Goal: Transaction & Acquisition: Book appointment/travel/reservation

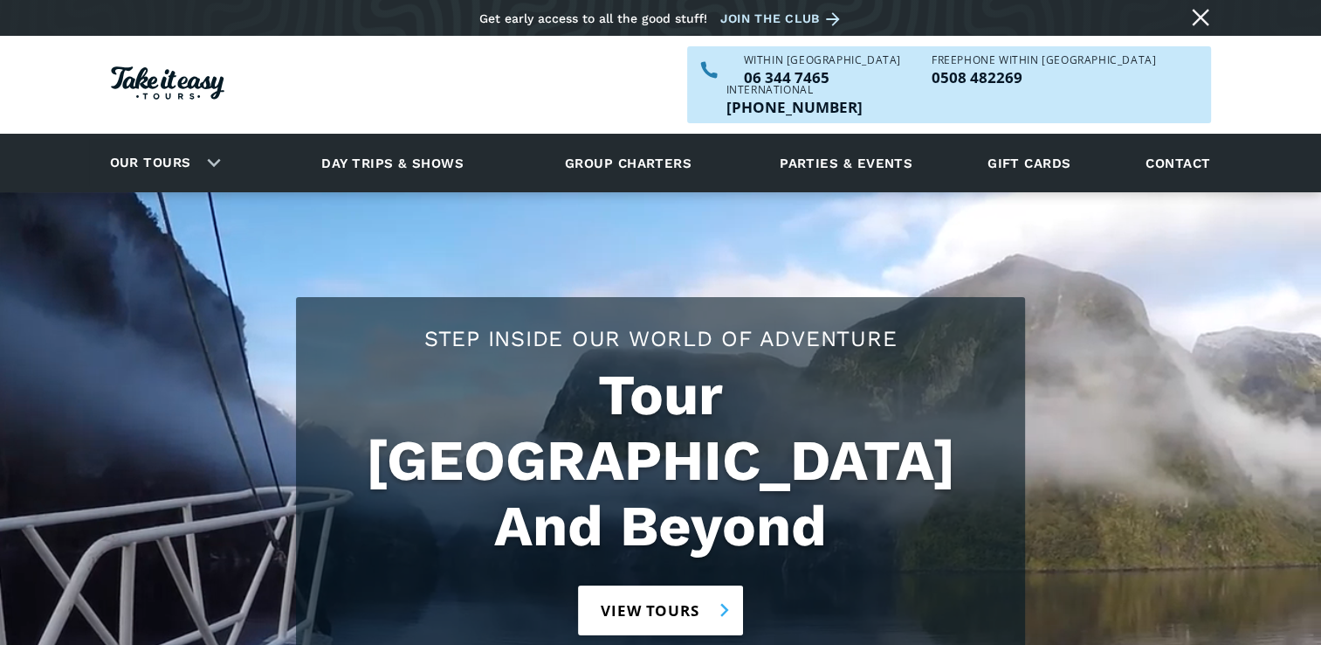
click at [634, 585] on link "View tours" at bounding box center [660, 610] width 165 height 50
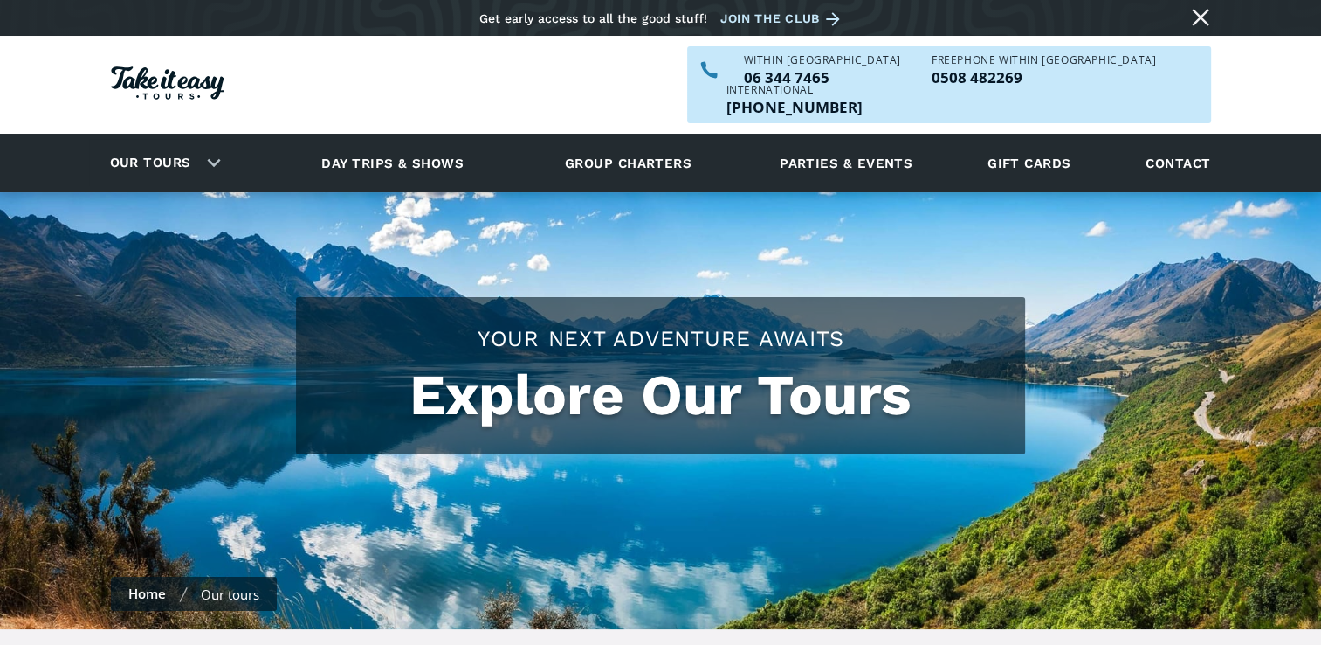
checkbox input "true"
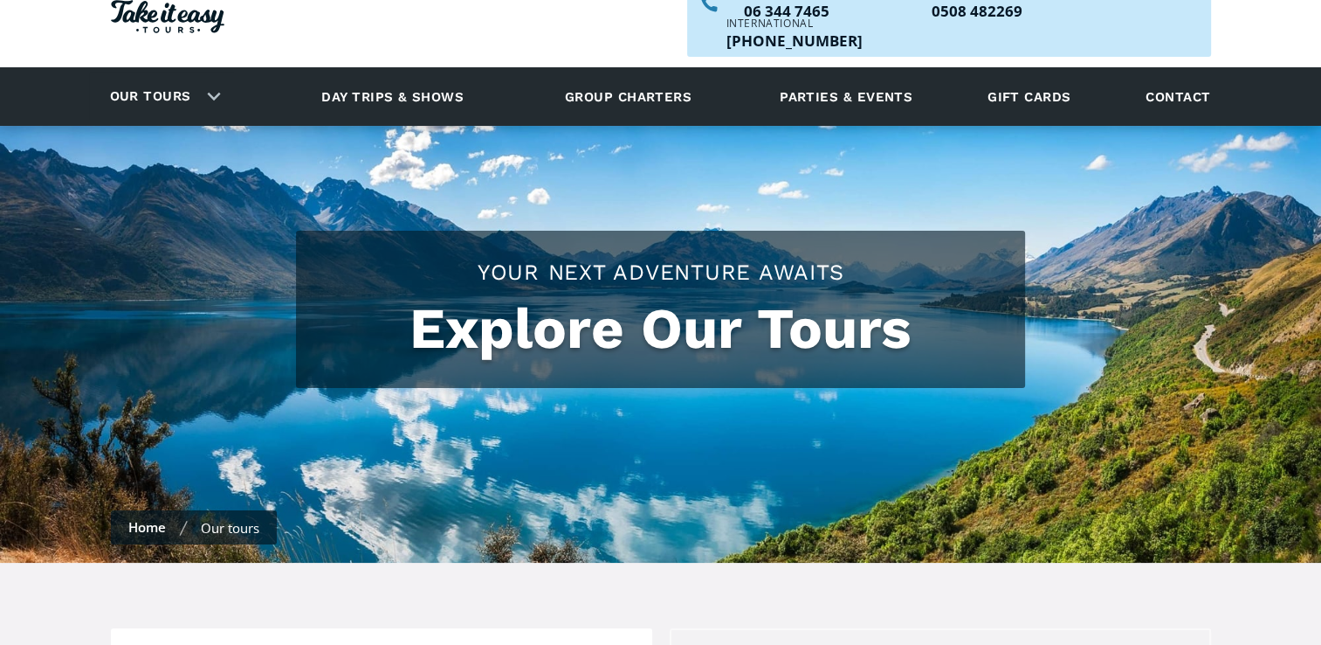
scroll to position [28, 0]
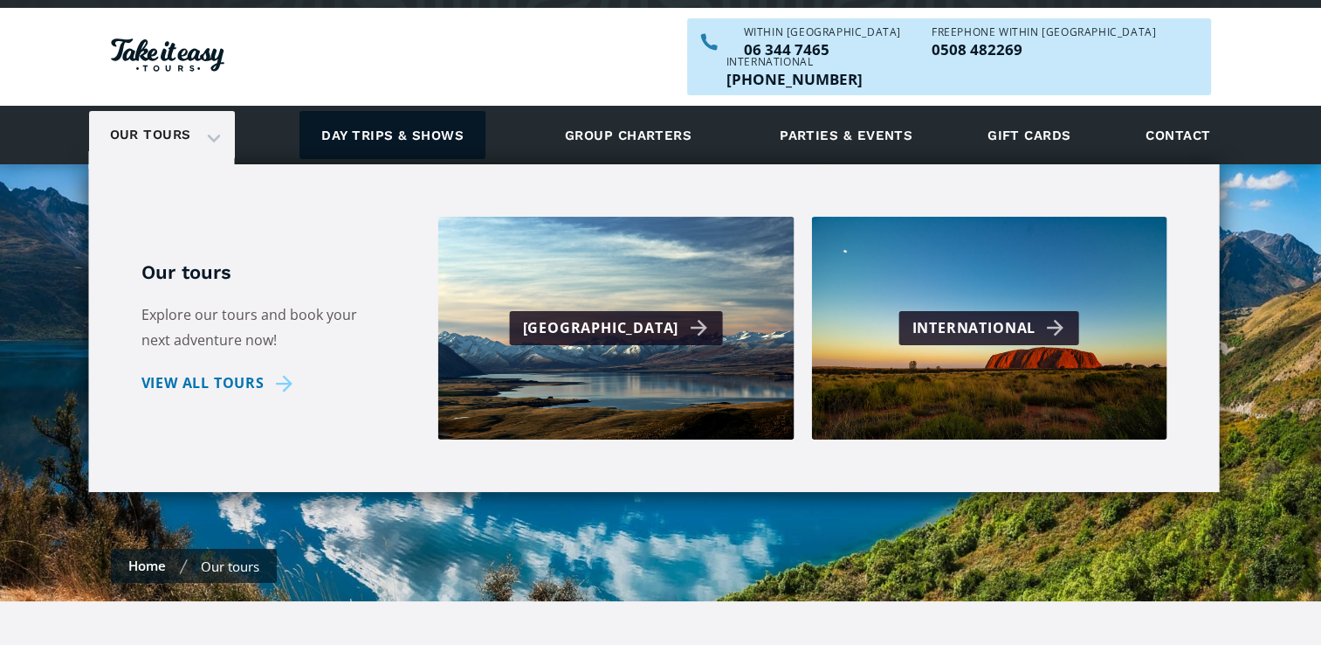
drag, startPoint x: 221, startPoint y: 100, endPoint x: 352, endPoint y: 126, distance: 133.4
click at [221, 111] on div "Our tours" at bounding box center [162, 135] width 146 height 48
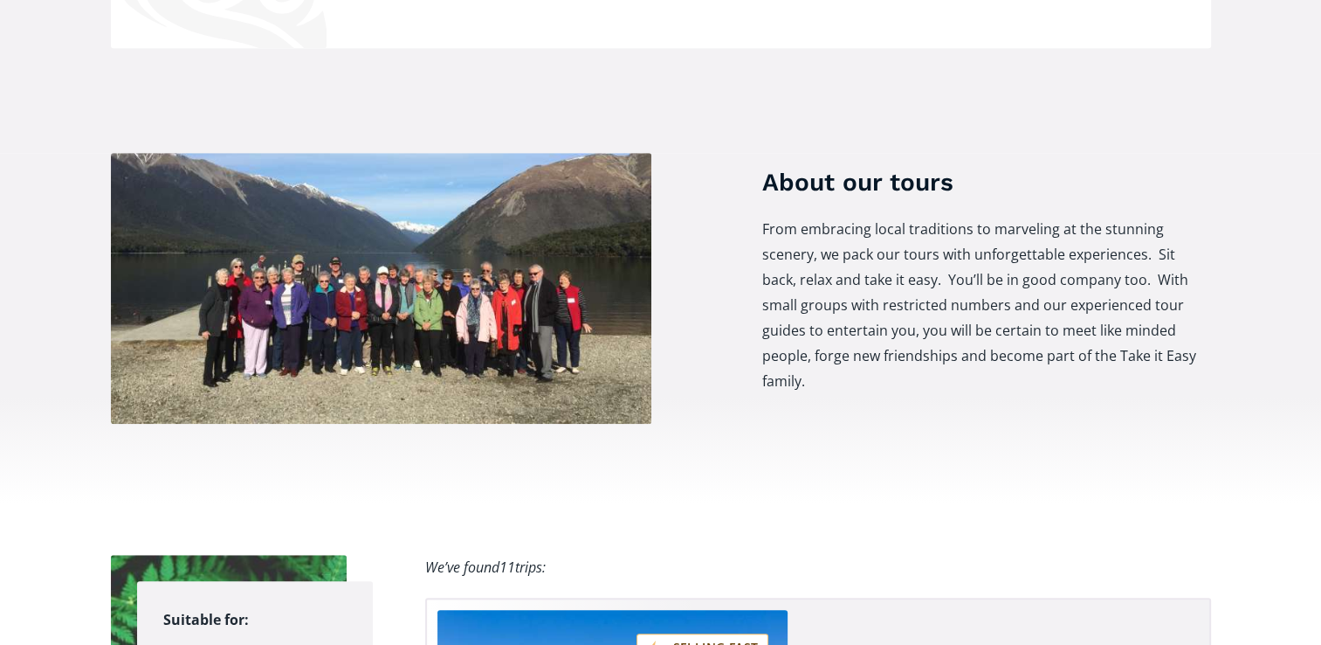
scroll to position [0, 0]
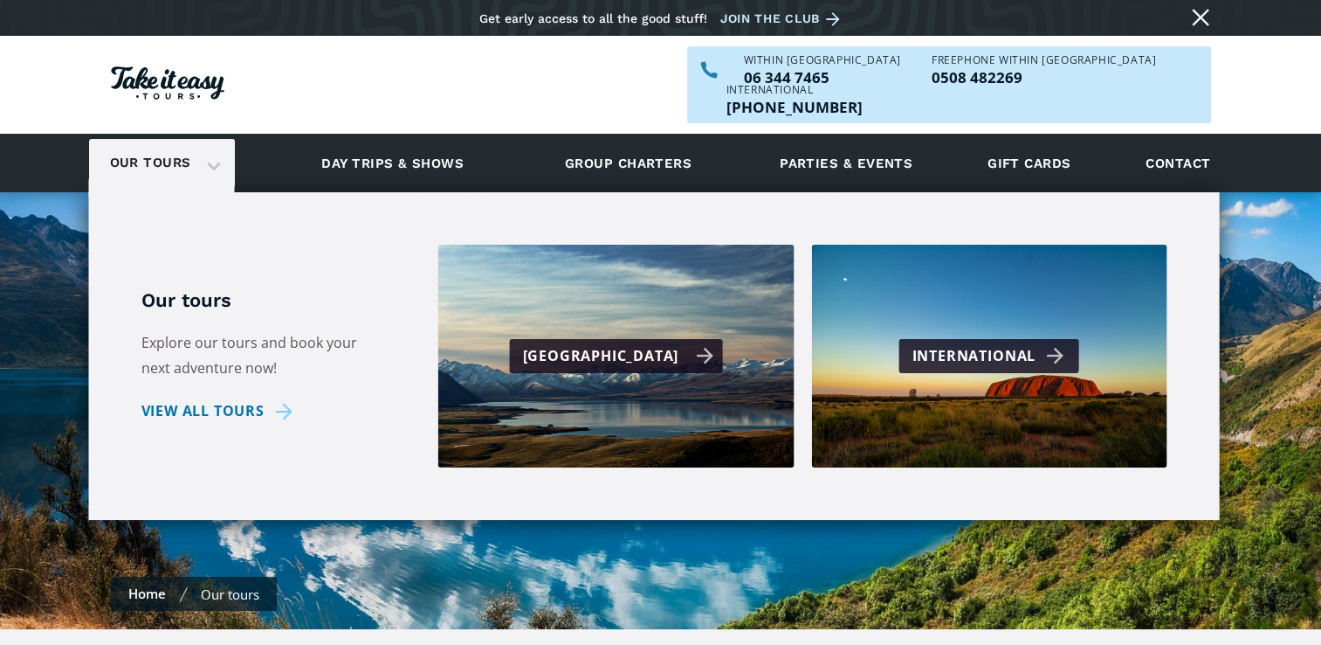
drag, startPoint x: 245, startPoint y: 235, endPoint x: 713, endPoint y: 302, distance: 473.0
click at [235, 187] on div "Our tours Our tours Explore our tours and book your next adventure now! View al…" at bounding box center [162, 163] width 146 height 48
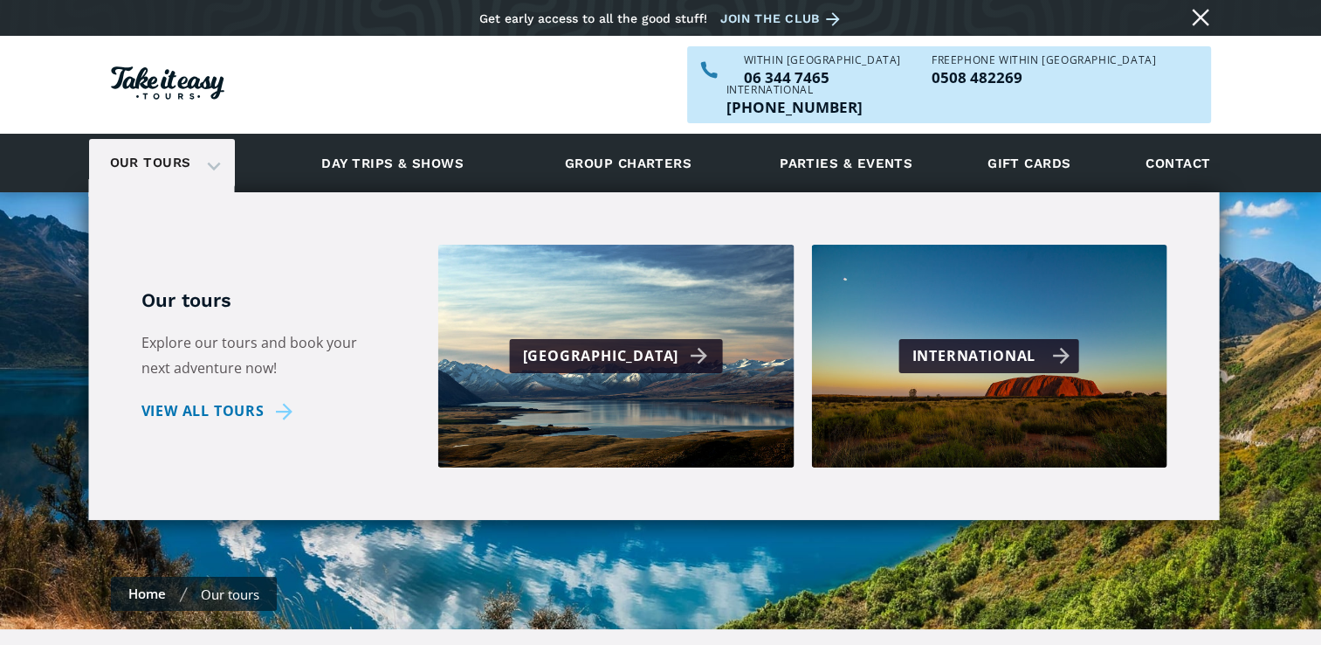
click at [993, 343] on div "International" at bounding box center [992, 355] width 158 height 25
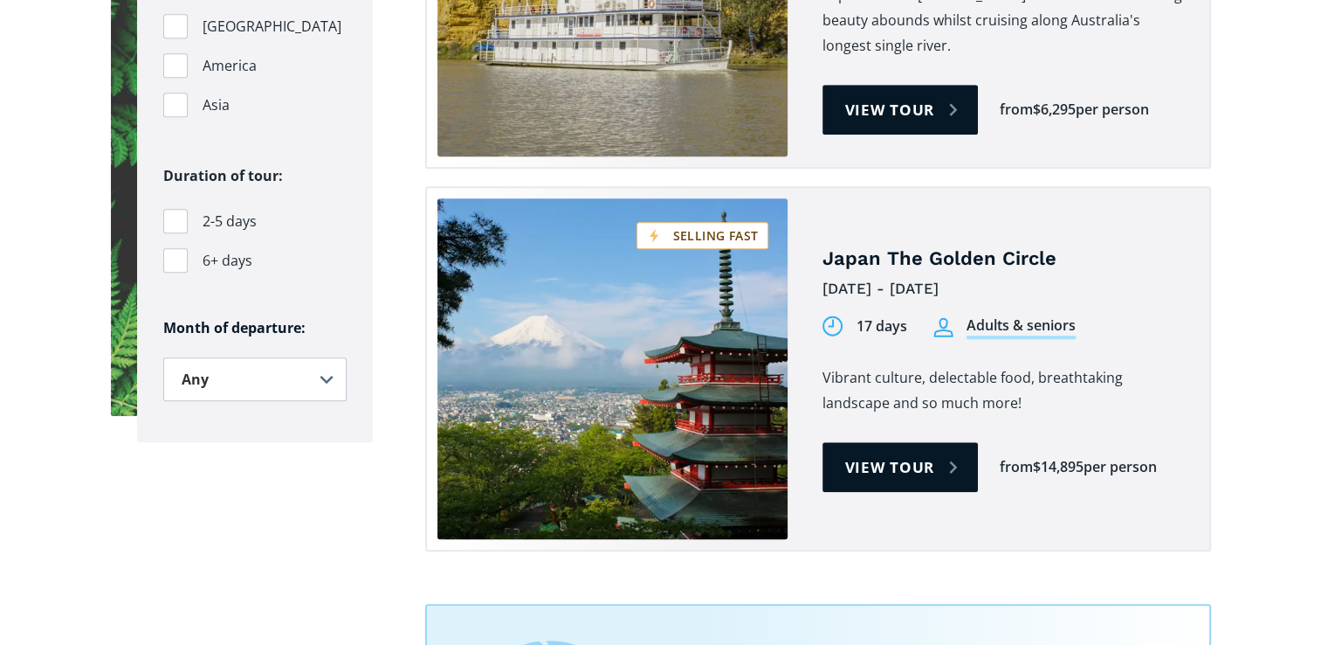
scroll to position [1431, 0]
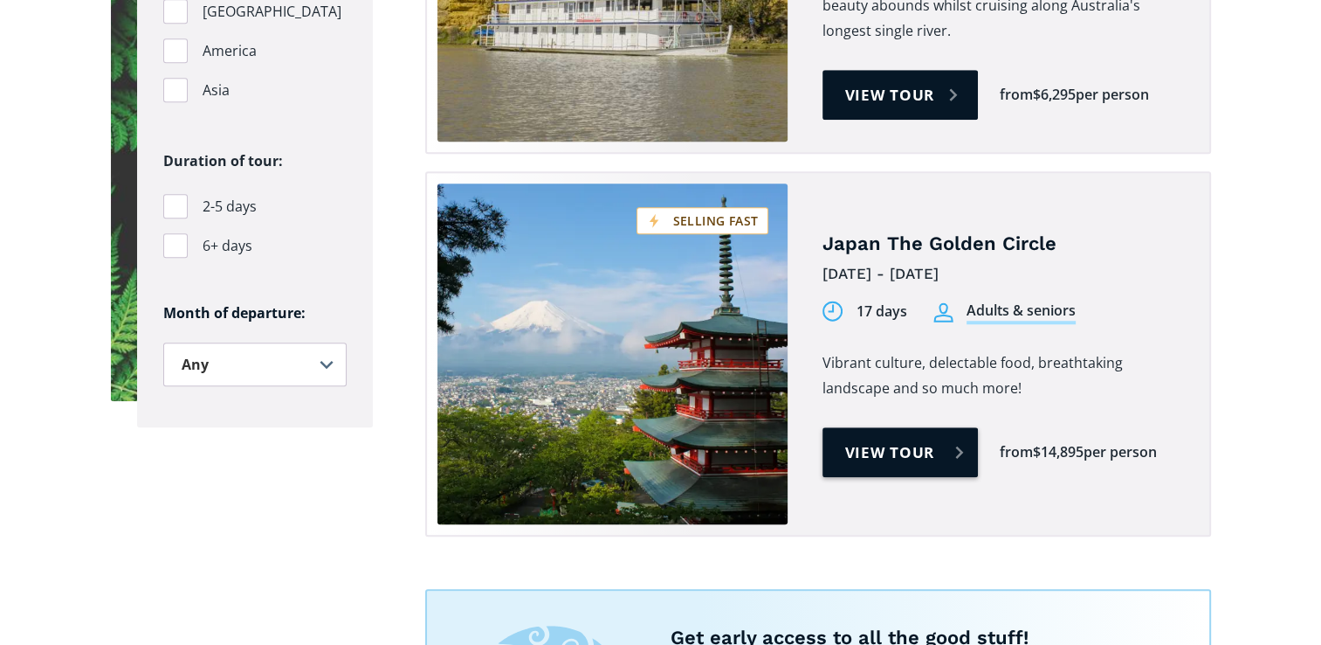
click at [933, 427] on link "View tour" at bounding box center [901, 452] width 156 height 50
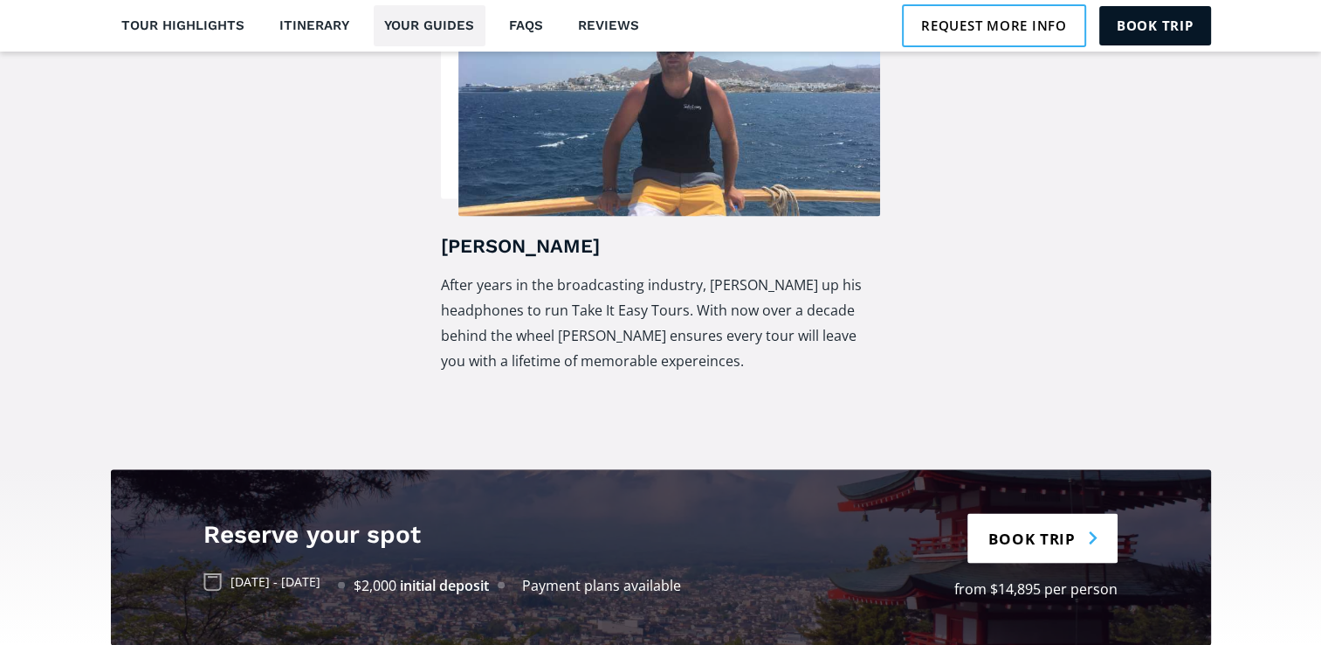
scroll to position [3347, 0]
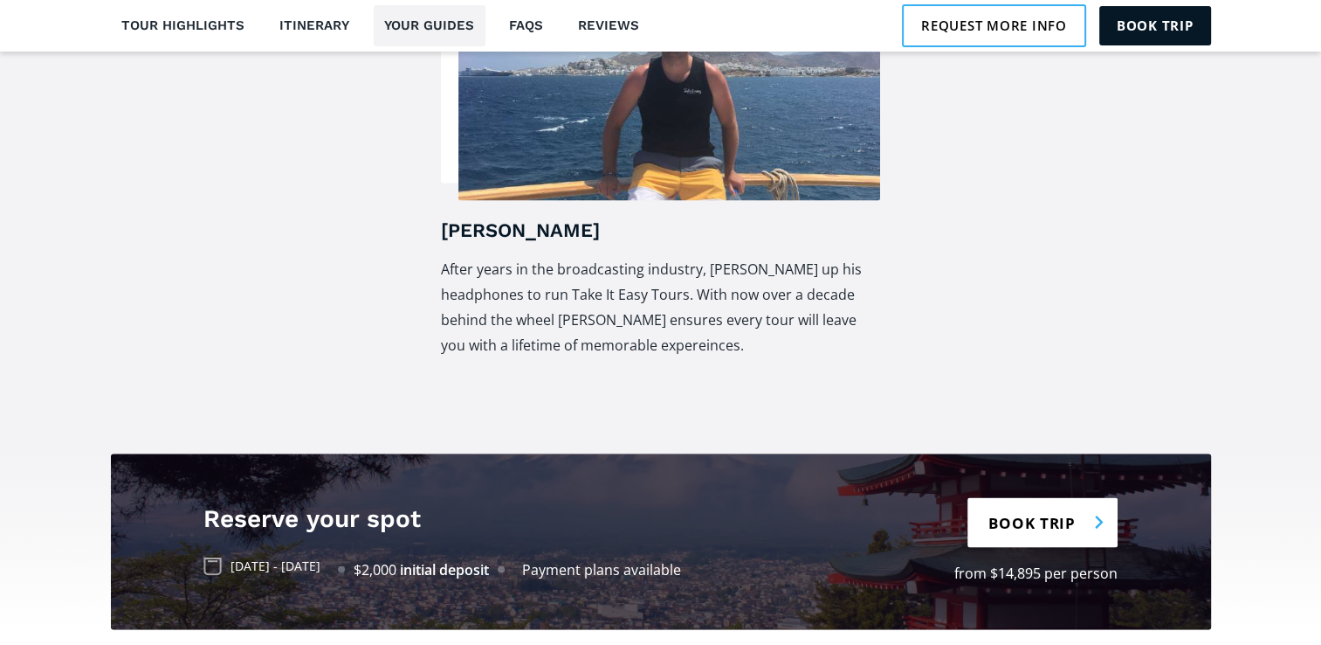
click at [1041, 498] on link "Book trip" at bounding box center [1043, 523] width 150 height 50
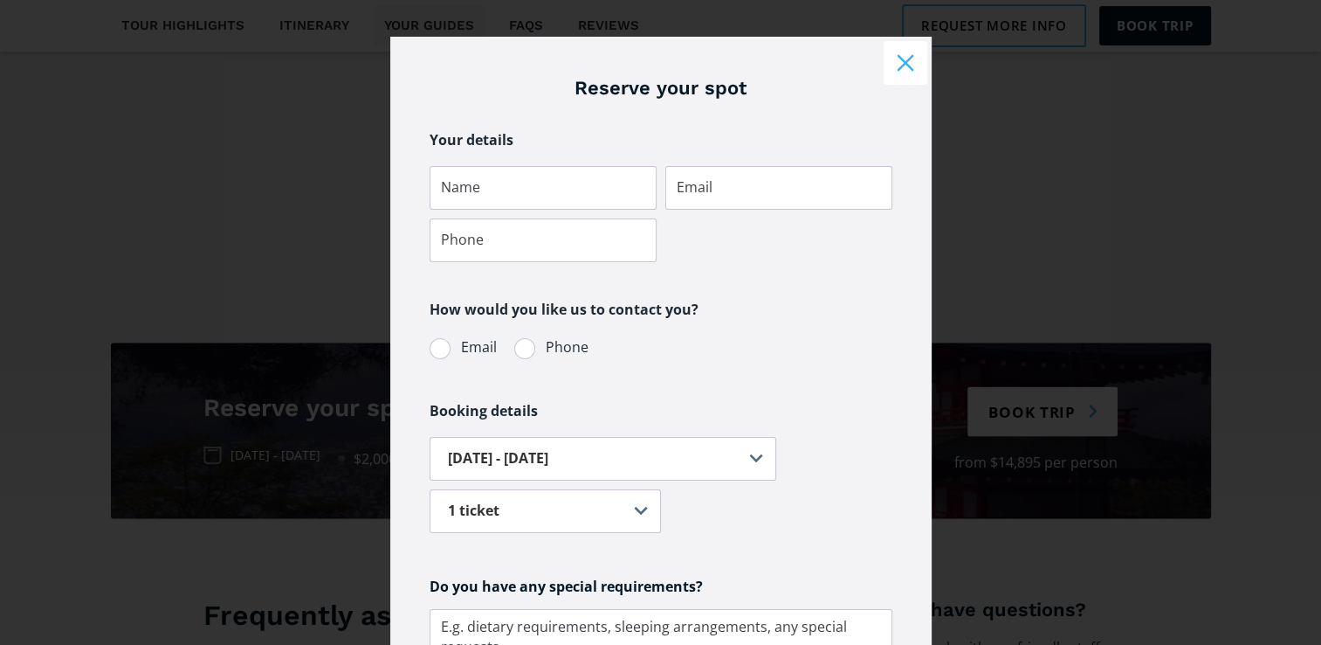
scroll to position [0, 0]
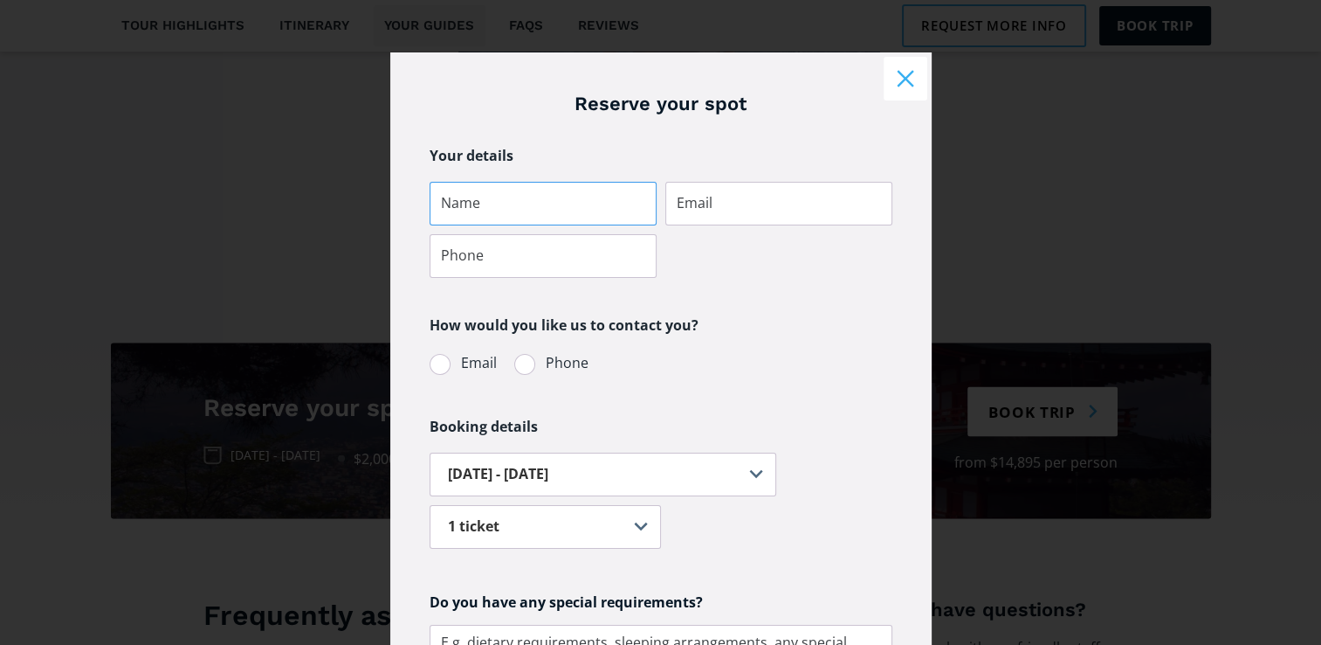
click at [501, 200] on input "Tour booking" at bounding box center [543, 204] width 227 height 44
type input "SHIRLEY ANNE BALLARD"
type input "tjwilliamson@xtra.co.nz"
click at [514, 251] on input "0272896556" at bounding box center [543, 256] width 227 height 44
type input "0272896559"
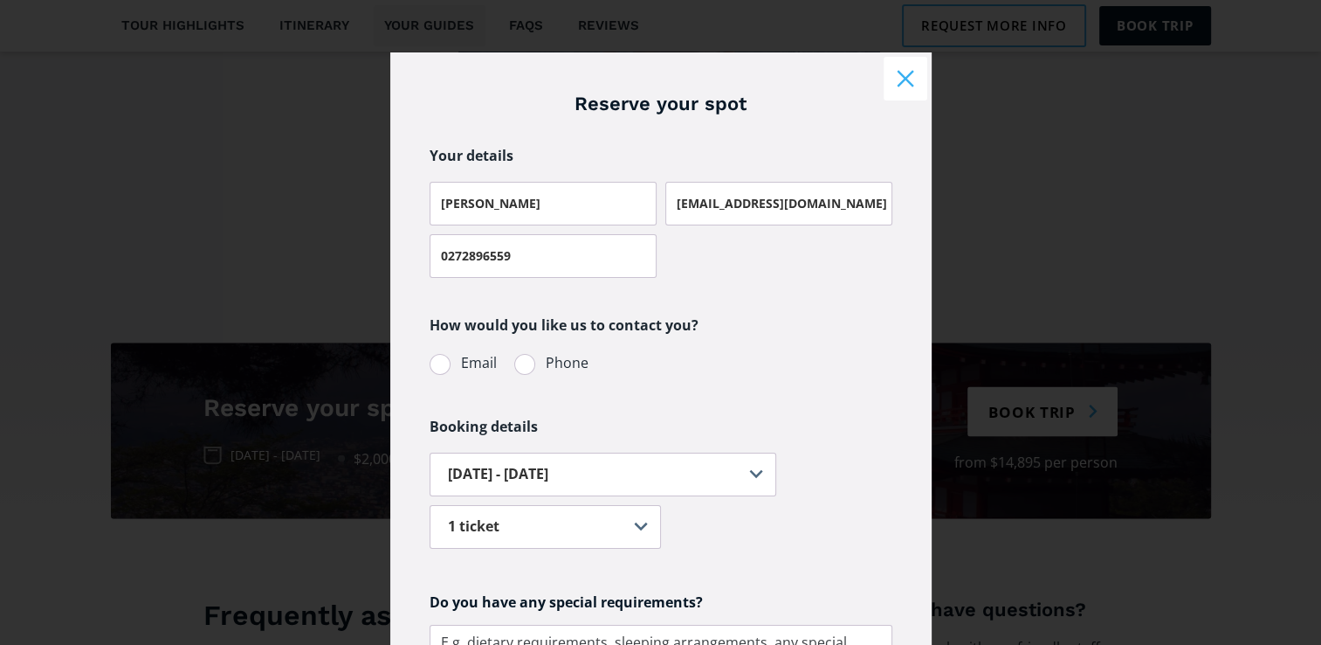
click at [432, 368] on div "Tour booking" at bounding box center [440, 364] width 21 height 21
click at [447, 368] on input "Email" at bounding box center [452, 362] width 11 height 11
radio input "true"
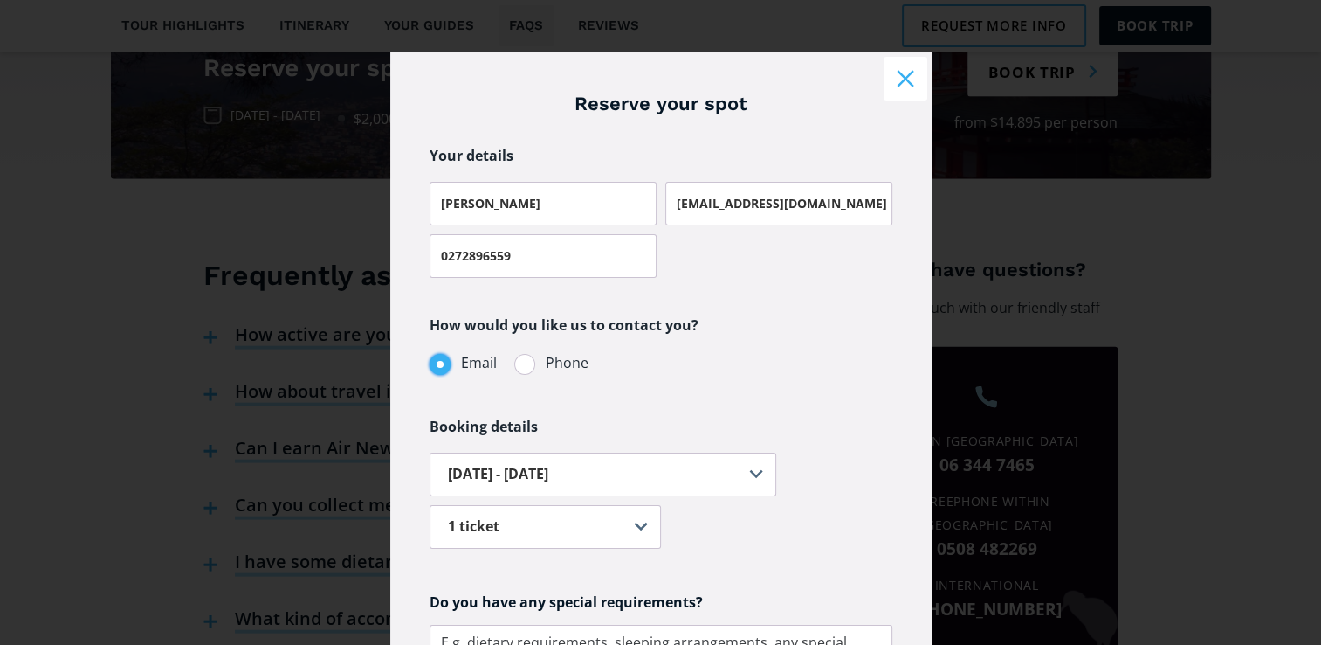
scroll to position [3852, 0]
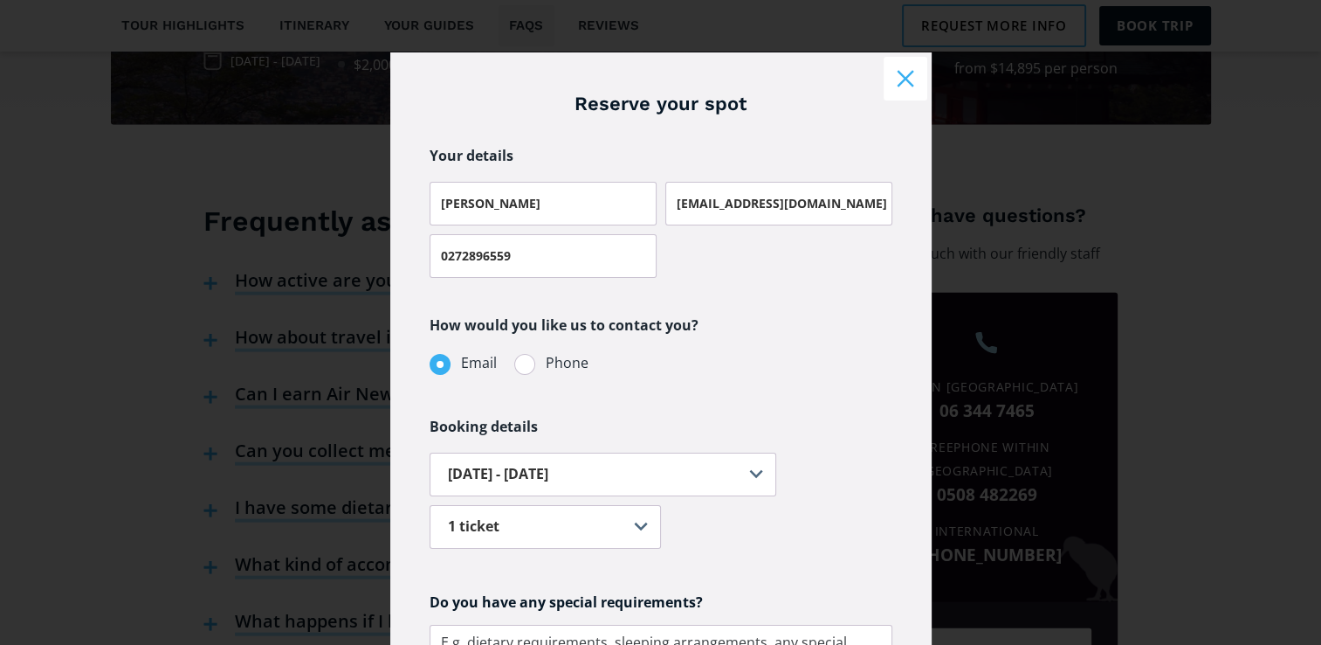
drag, startPoint x: 825, startPoint y: 473, endPoint x: 829, endPoint y: 386, distance: 86.6
click at [829, 386] on form "Your details SHIRLEY ANNE BALLARD tjwilliamson@xtra.co.nz 0272896559 How would …" at bounding box center [661, 571] width 463 height 857
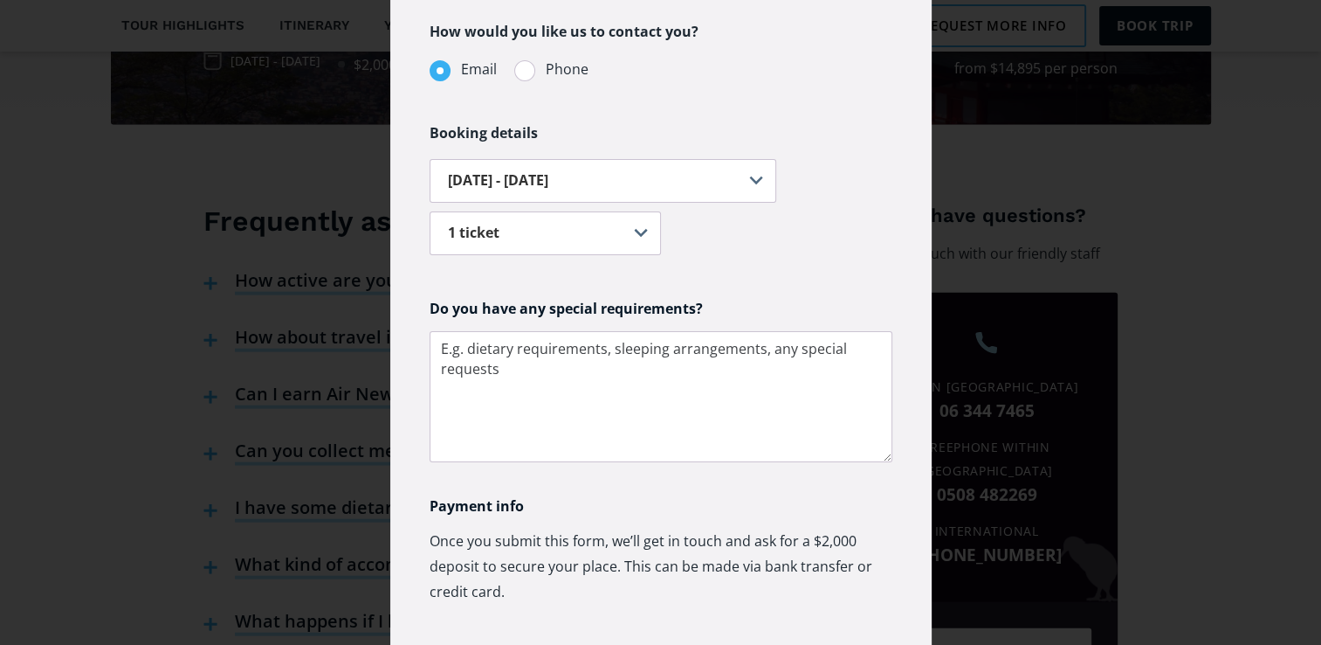
scroll to position [327, 0]
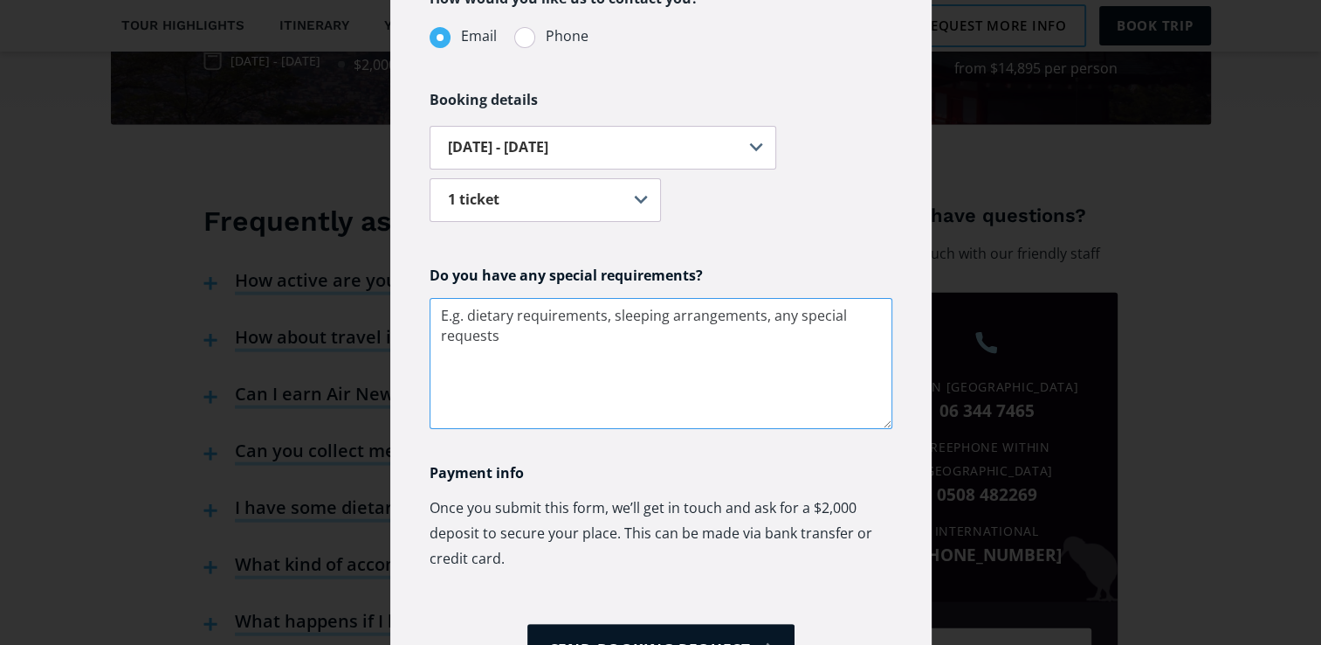
drag, startPoint x: 436, startPoint y: 309, endPoint x: 765, endPoint y: 314, distance: 329.3
click at [765, 314] on textarea "Tour booking" at bounding box center [661, 363] width 463 height 131
click at [507, 330] on textarea "Tour booking" at bounding box center [661, 363] width 463 height 131
click at [509, 340] on textarea "Tour booking" at bounding box center [661, 363] width 463 height 131
click at [431, 320] on textarea "Tour booking" at bounding box center [661, 363] width 463 height 131
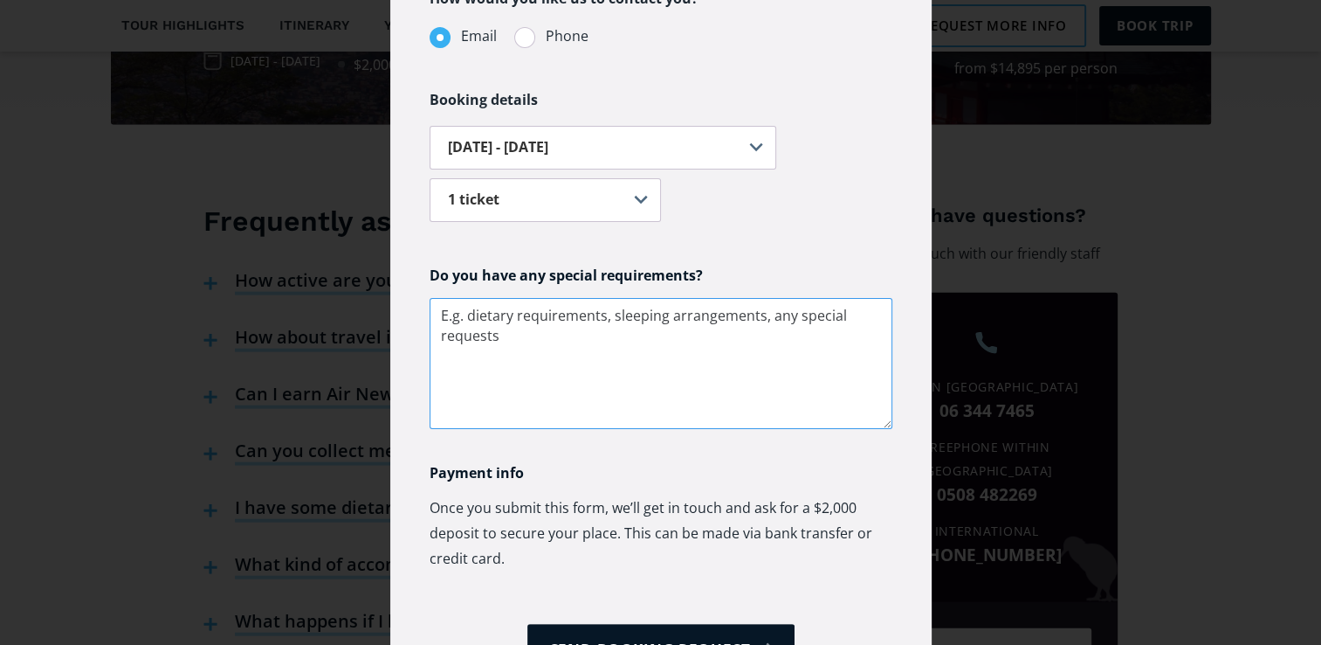
click at [505, 338] on textarea "Tour booking" at bounding box center [661, 363] width 463 height 131
type textarea "Single room required"
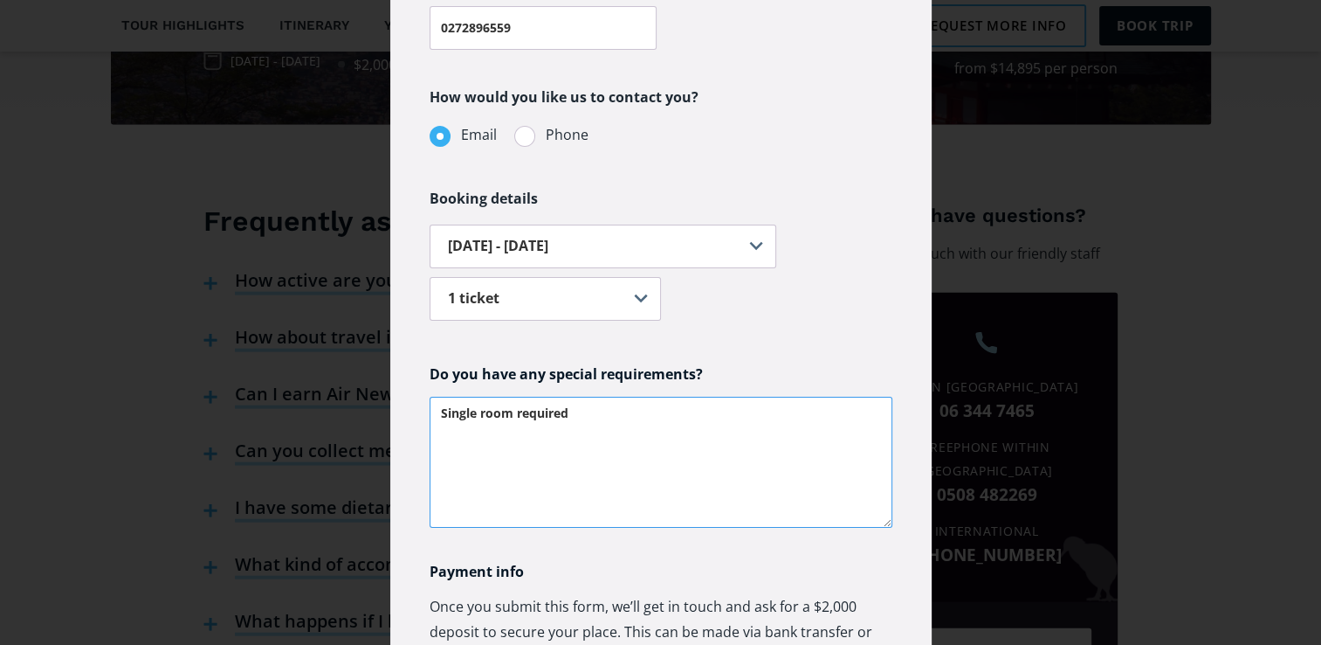
scroll to position [236, 0]
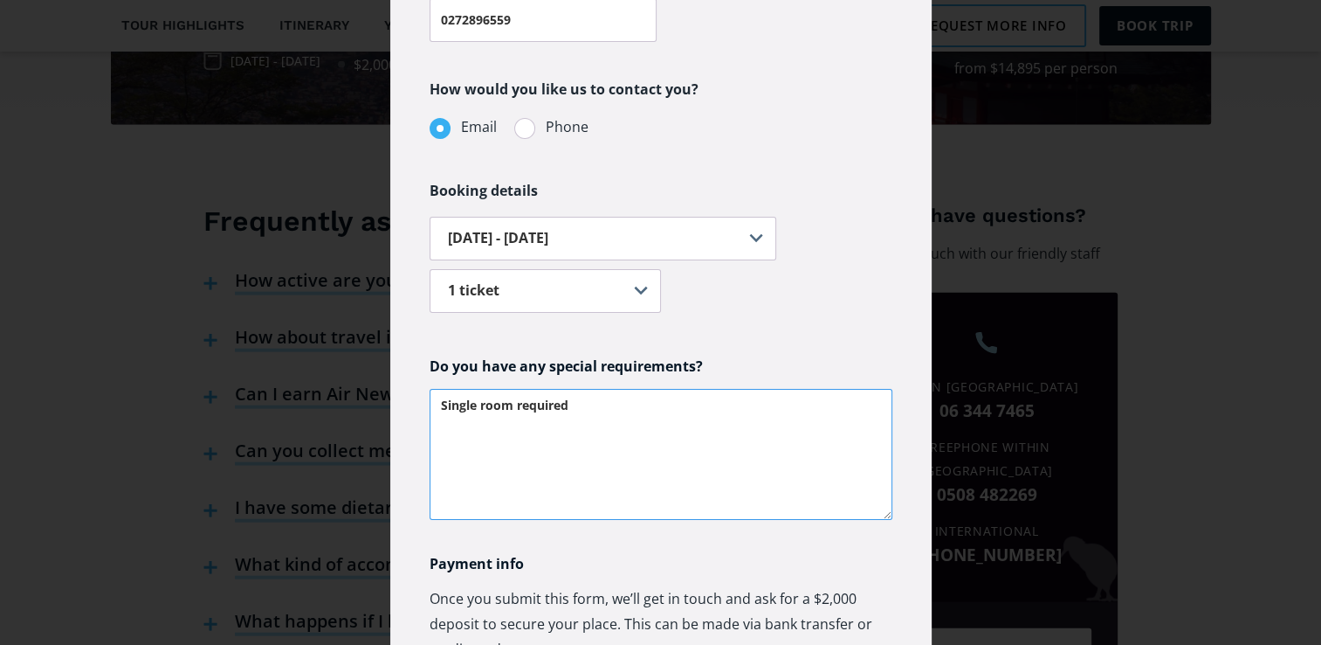
drag, startPoint x: 569, startPoint y: 407, endPoint x: 230, endPoint y: 411, distance: 339.8
click at [230, 411] on div "Reserve your spot Your details SHIRLEY ANNE BALLARD tjwilliamson@xtra.co.nz 027…" at bounding box center [661, 310] width 1252 height 1022
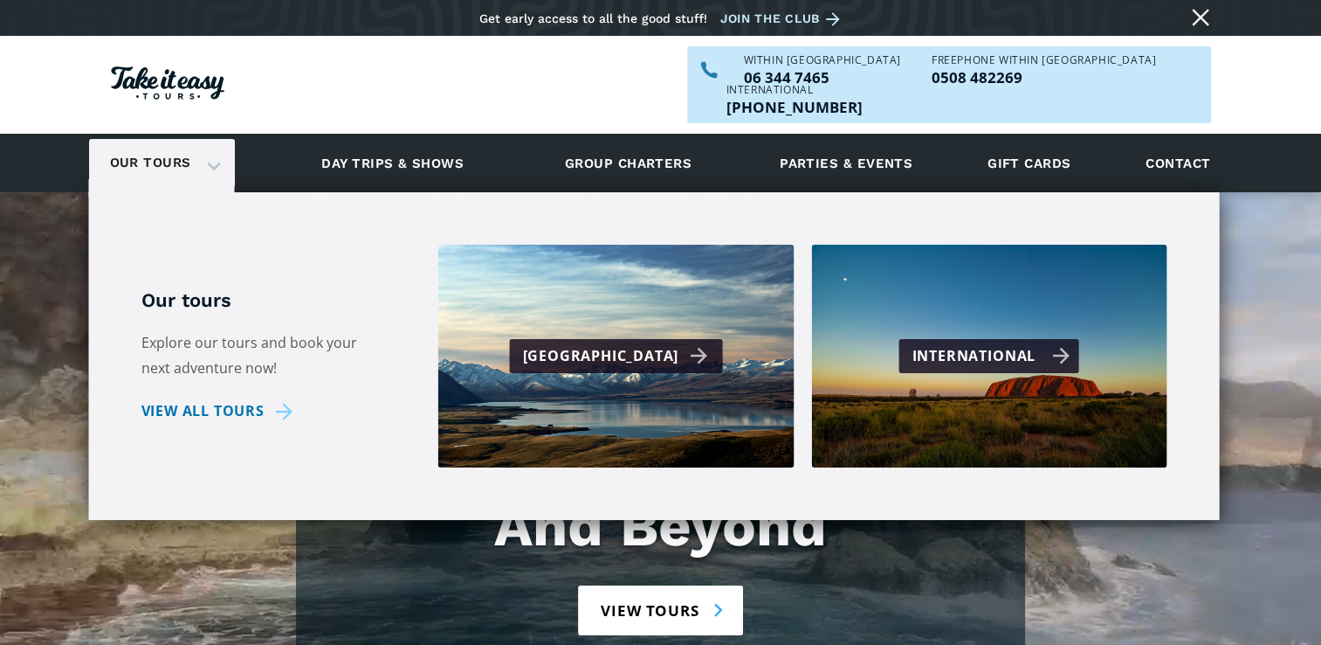
click at [1008, 343] on div "International" at bounding box center [992, 355] width 158 height 25
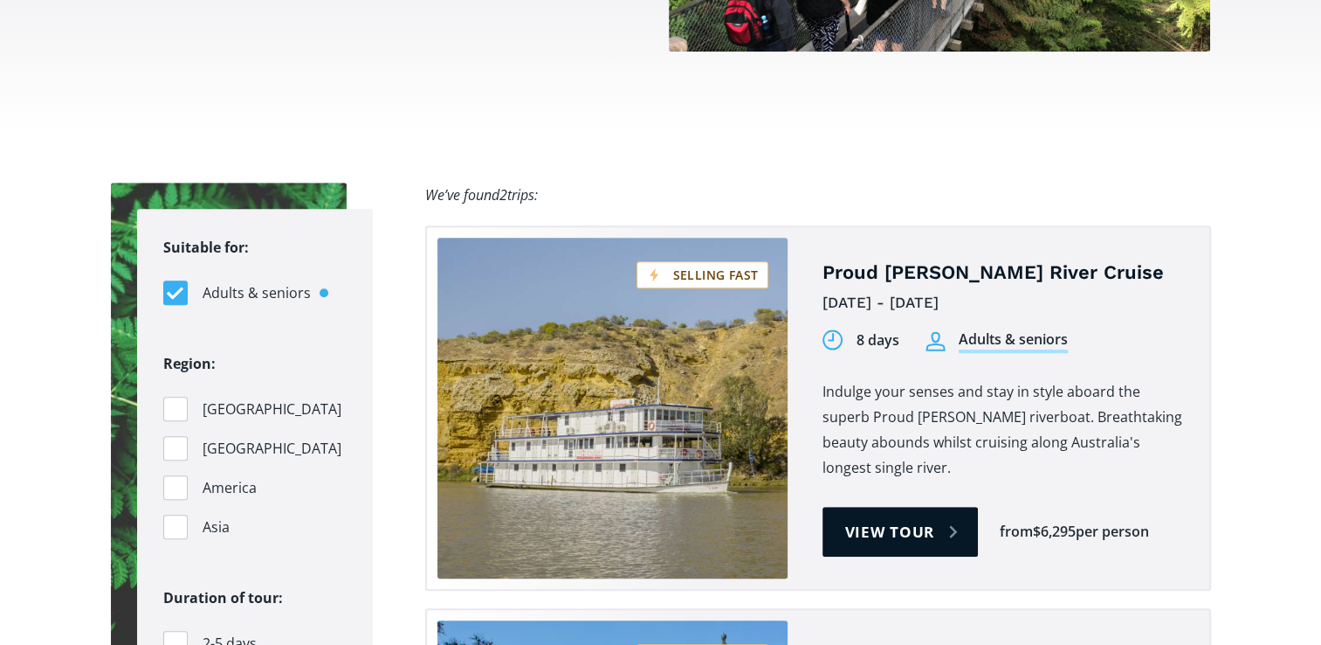
scroll to position [1018, 0]
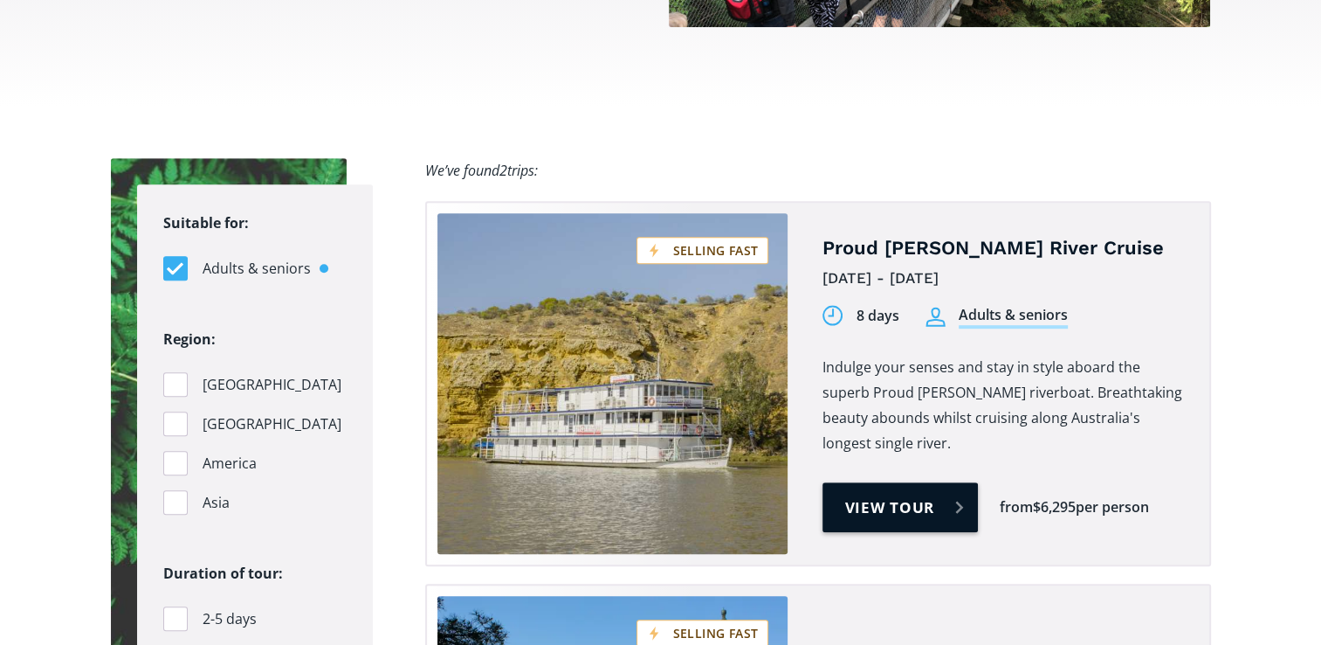
click at [925, 482] on link "View tour" at bounding box center [901, 507] width 156 height 50
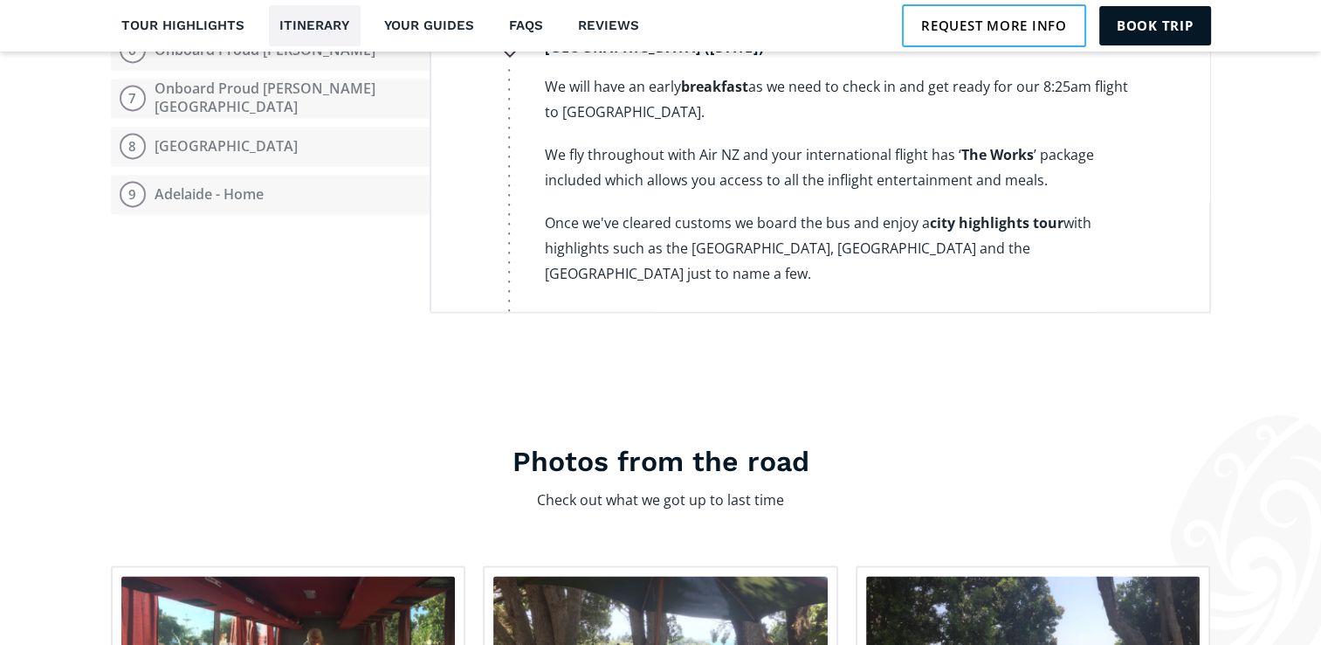
scroll to position [512, 0]
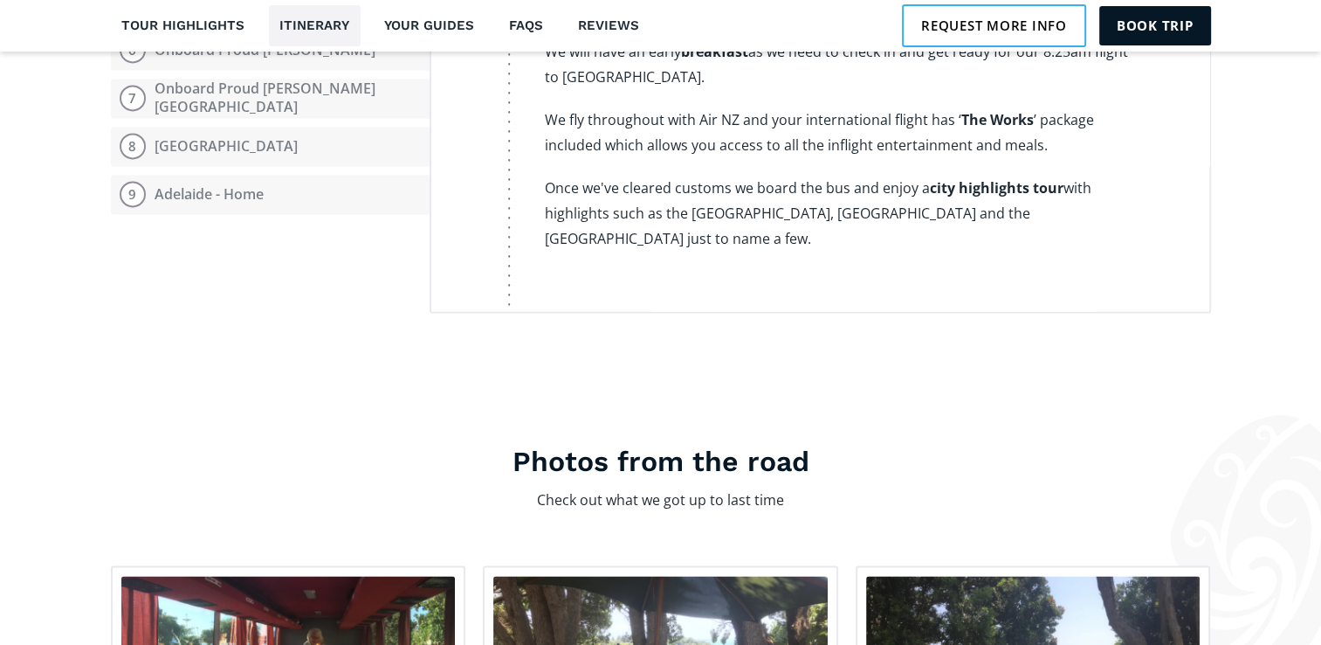
click at [1197, 293] on section "Itinerary Open itinerary 1 Home - [GEOGRAPHIC_DATA] 2 [GEOGRAPHIC_DATA] - [GEOG…" at bounding box center [660, 11] width 1321 height 777
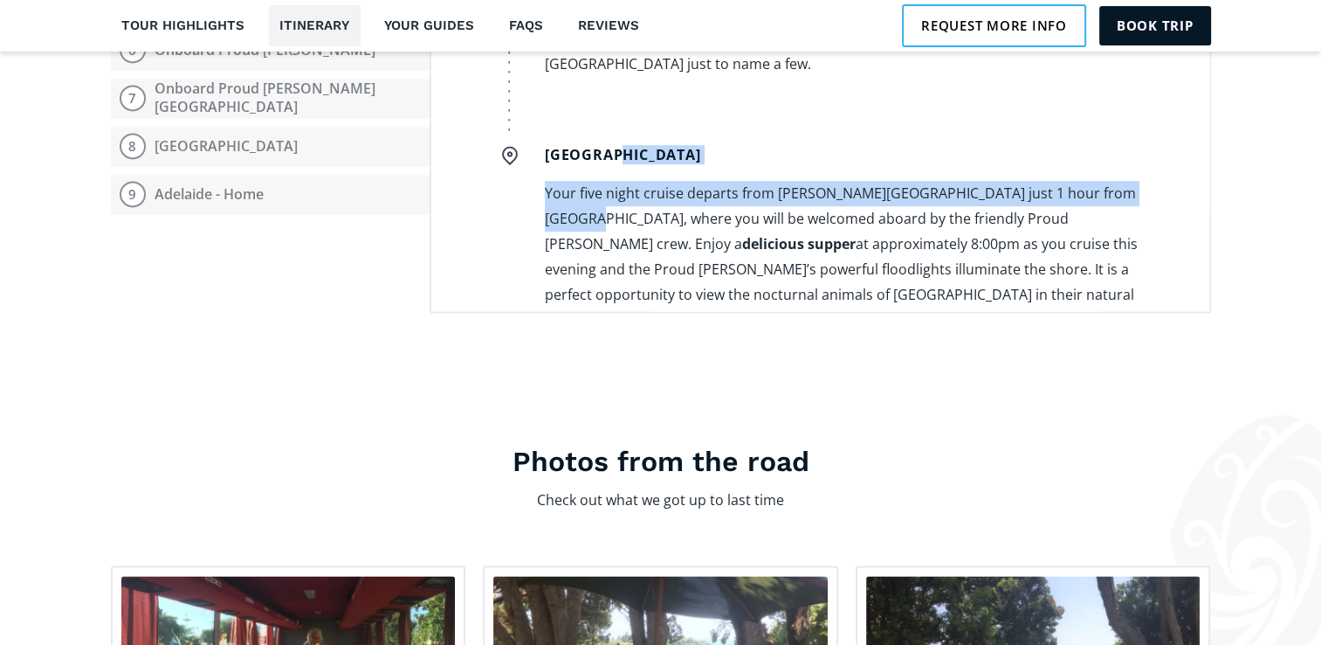
scroll to position [721, 0]
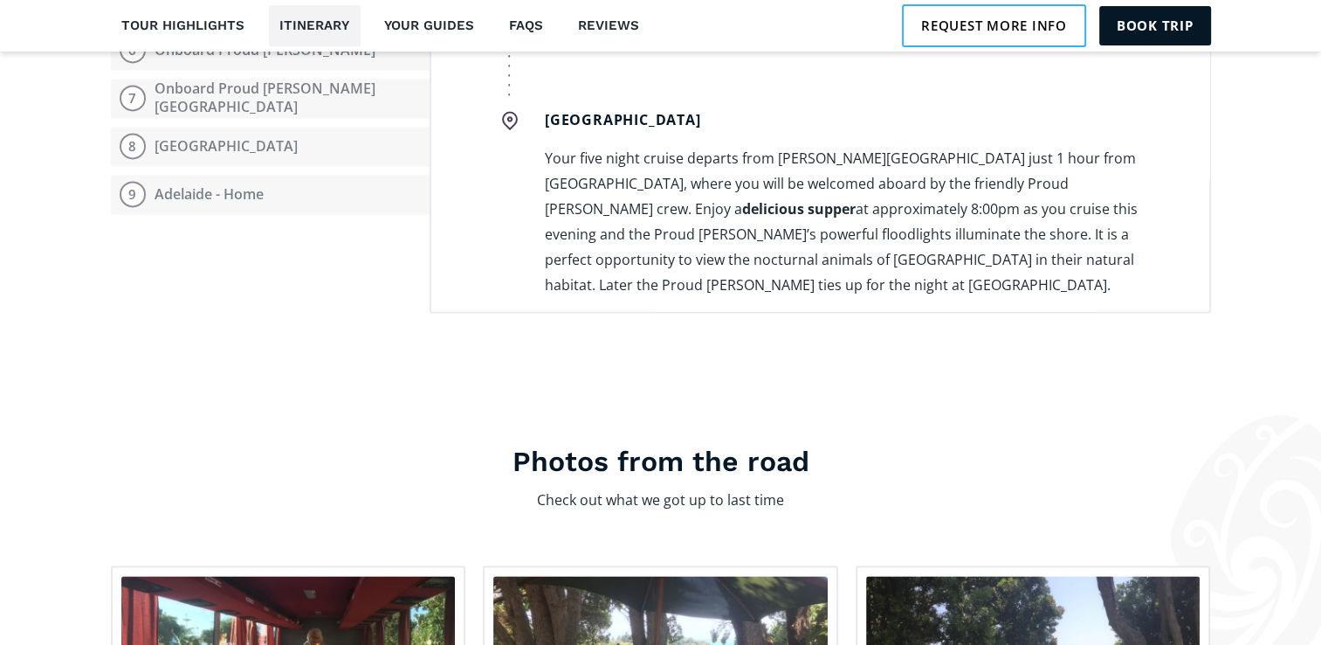
click at [1197, 292] on div "Day 1 Home - [GEOGRAPHIC_DATA] Home ([DATE]) If departing from [GEOGRAPHIC_DATA…" at bounding box center [821, 51] width 782 height 524
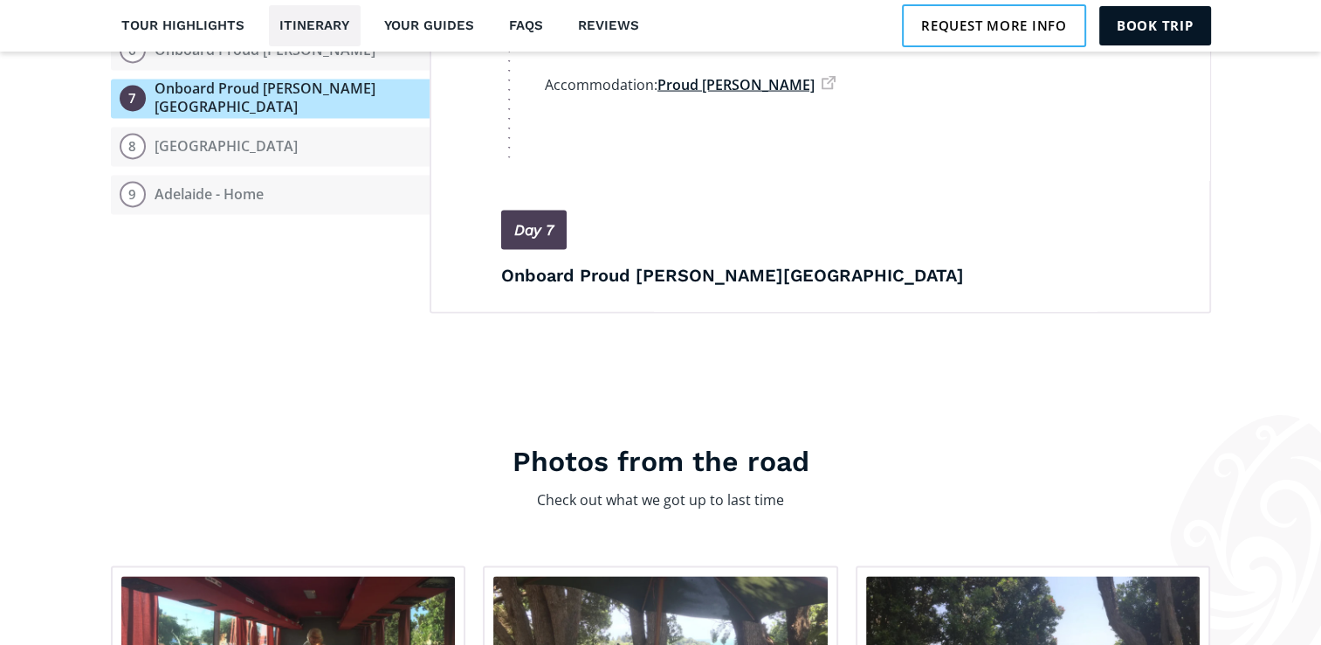
scroll to position [3399, 0]
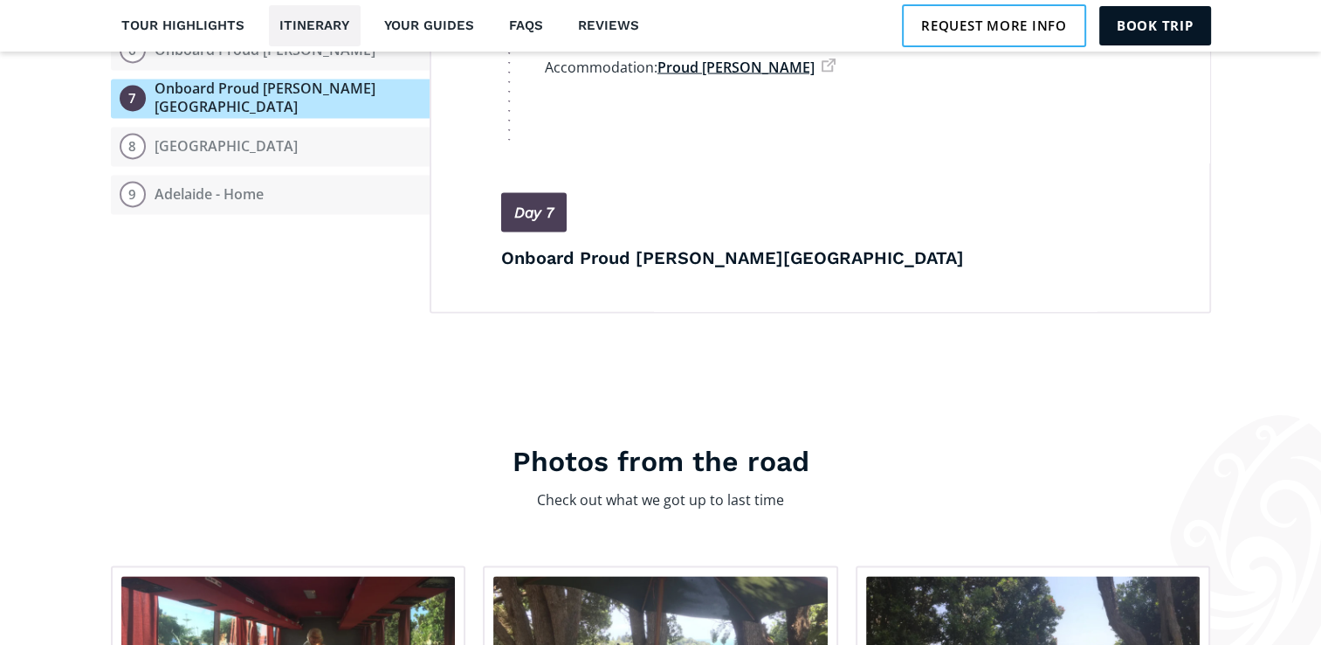
click at [1198, 298] on section "Itinerary Open itinerary 1 Home - [GEOGRAPHIC_DATA] 2 [GEOGRAPHIC_DATA] - [GEOG…" at bounding box center [660, 11] width 1321 height 777
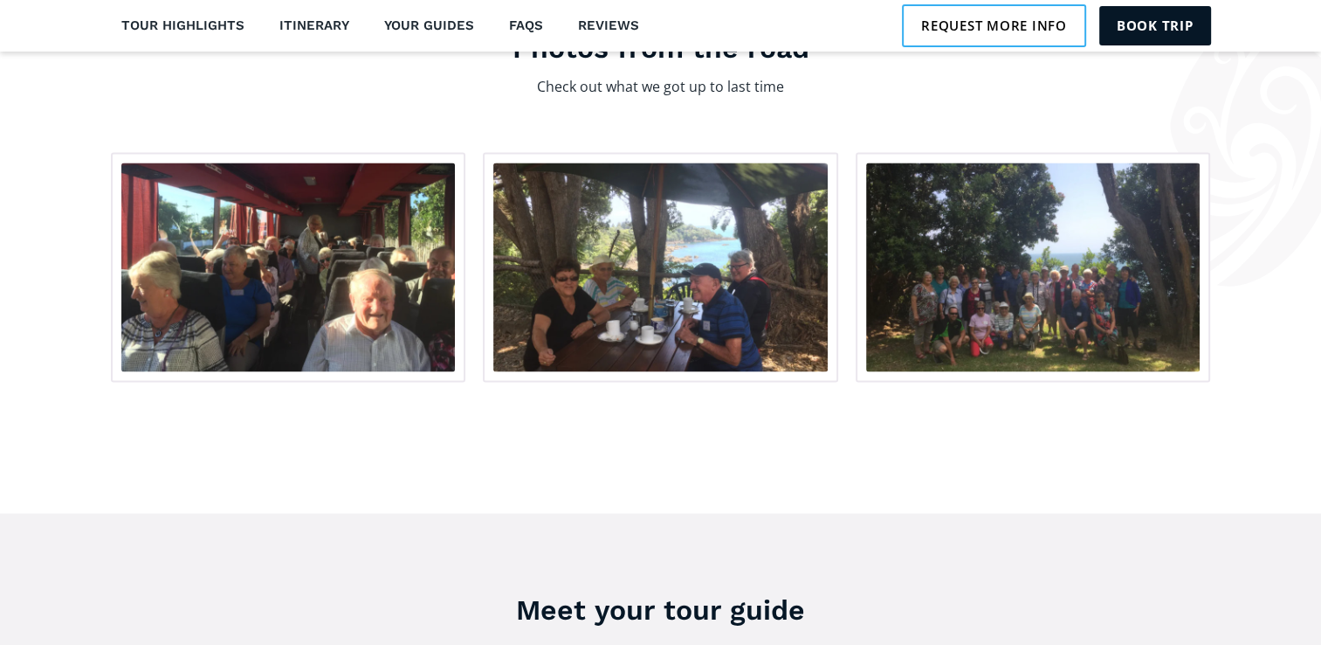
scroll to position [2812, 0]
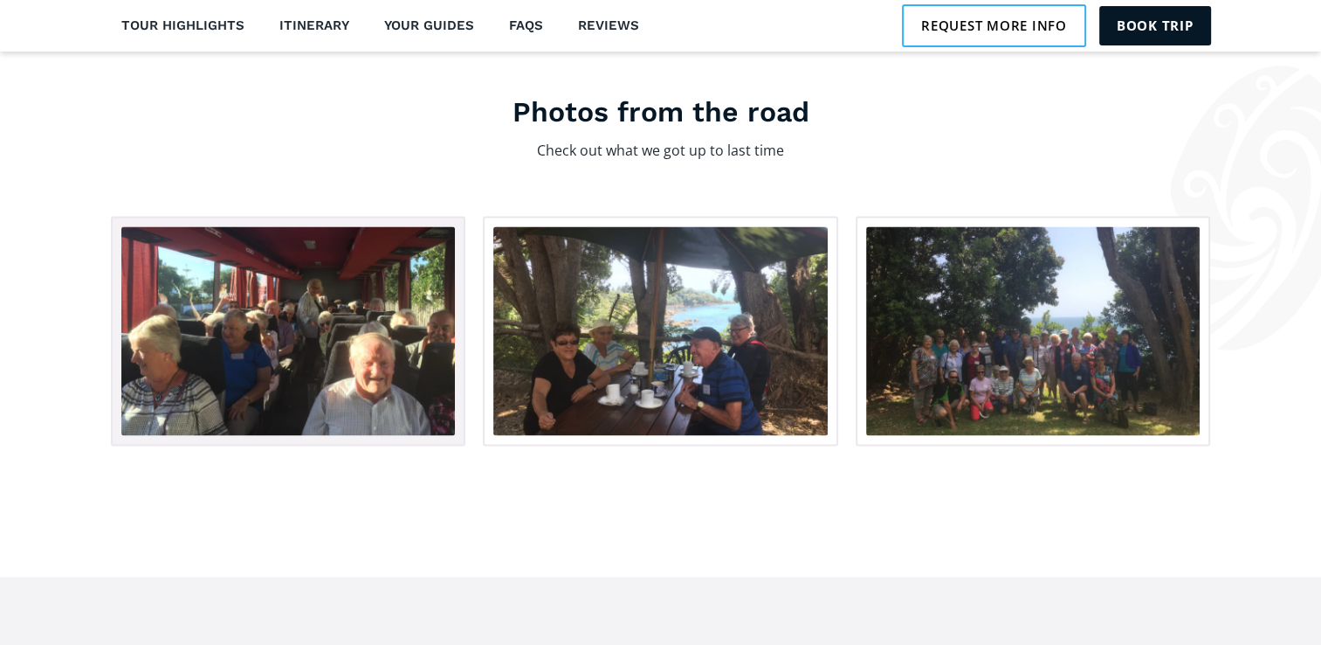
click at [277, 325] on img "open lightbox" at bounding box center [288, 330] width 335 height 209
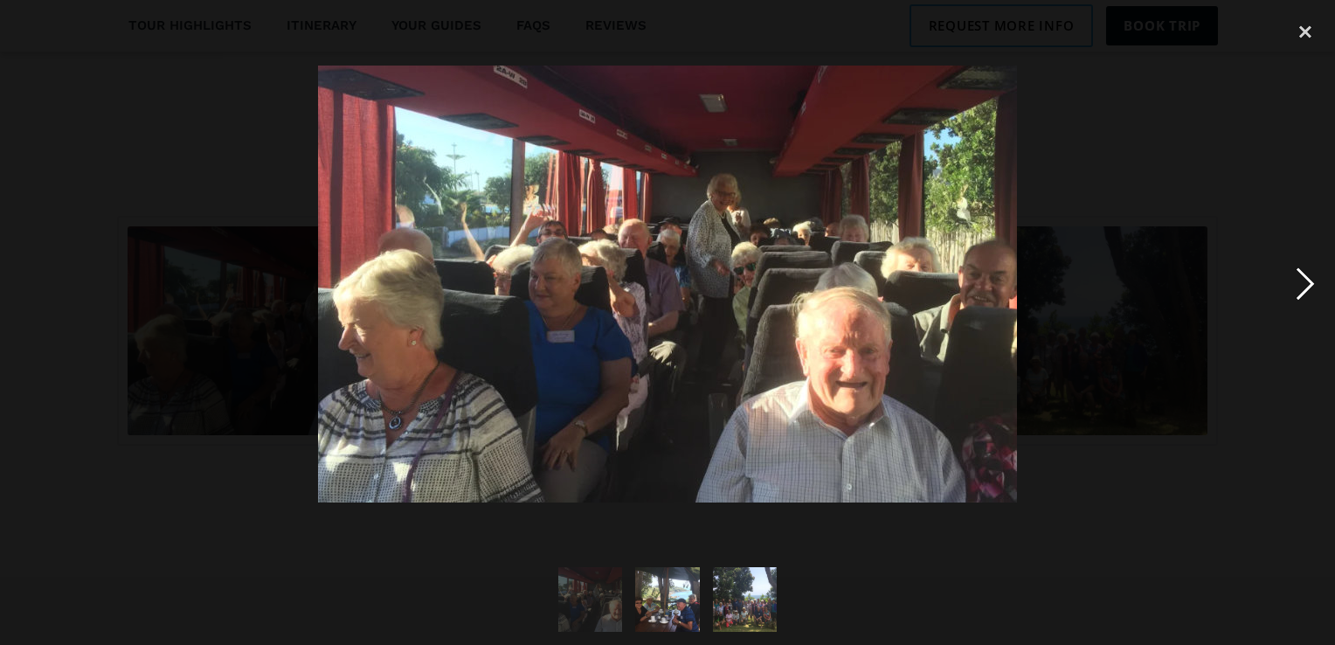
click at [1310, 281] on div "next image" at bounding box center [1304, 284] width 59 height 542
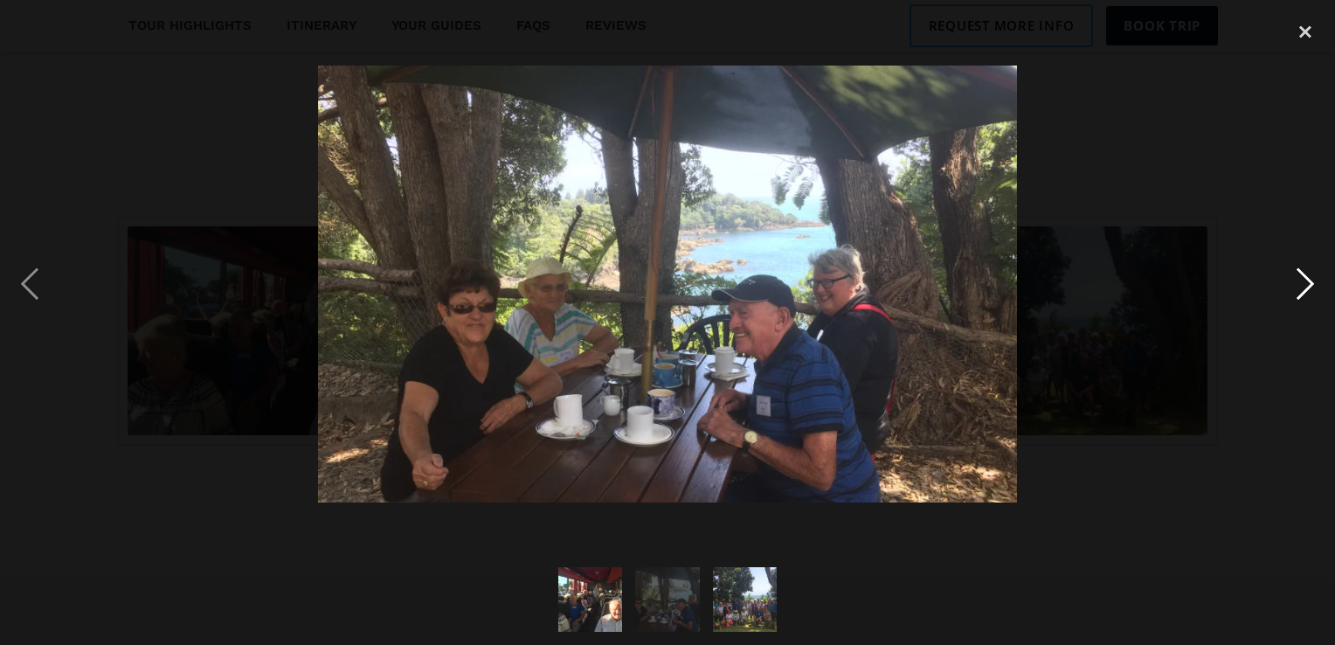
click at [1307, 284] on div "next image" at bounding box center [1304, 284] width 59 height 542
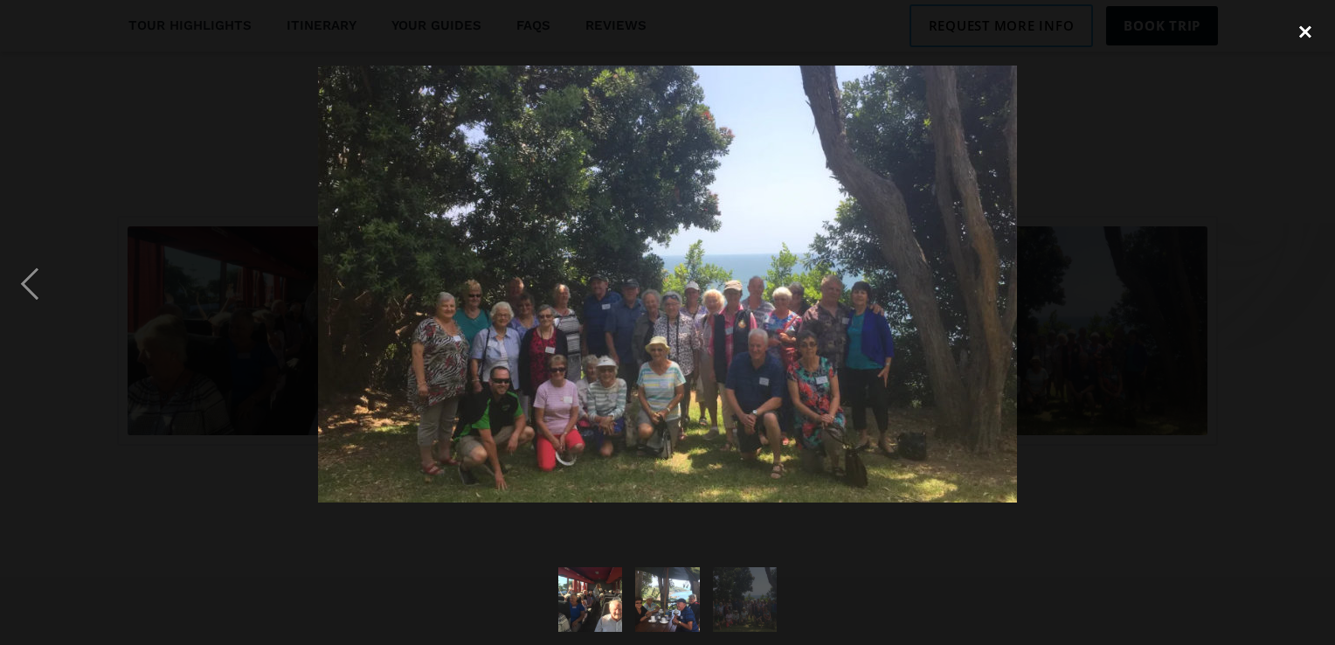
click at [1305, 35] on div "close lightbox" at bounding box center [1304, 32] width 59 height 38
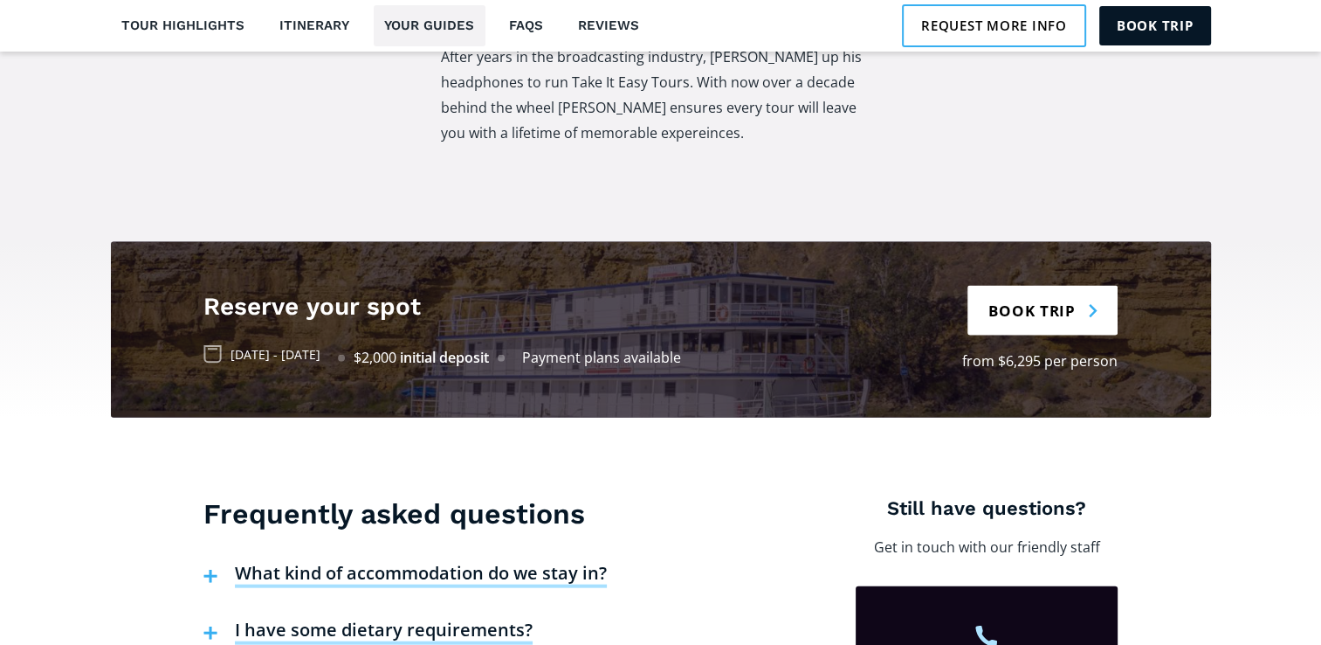
scroll to position [3842, 0]
